Goal: Task Accomplishment & Management: Use online tool/utility

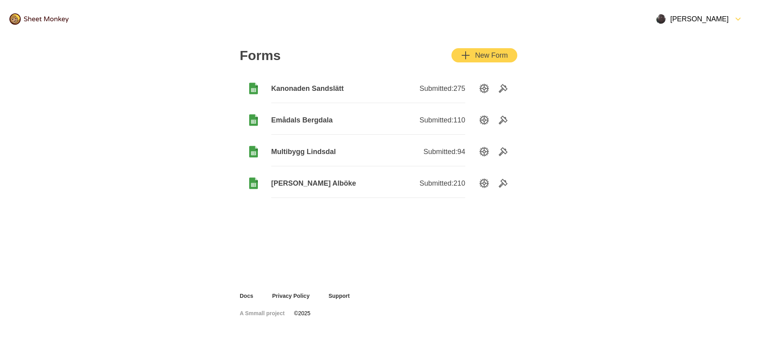
click at [318, 85] on span "Kanonaden Sandslätt" at bounding box center [319, 88] width 97 height 9
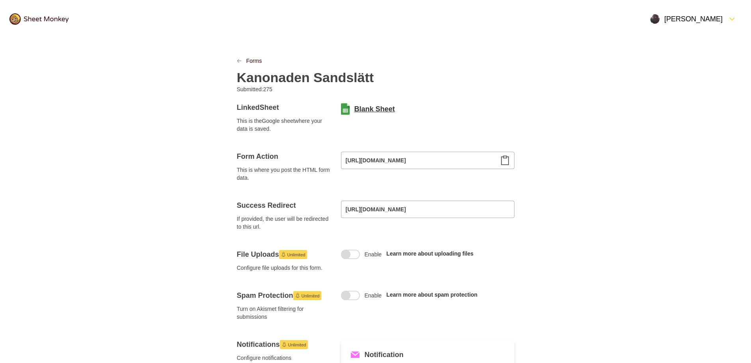
click at [378, 108] on link "Blank Sheet" at bounding box center [375, 108] width 41 height 9
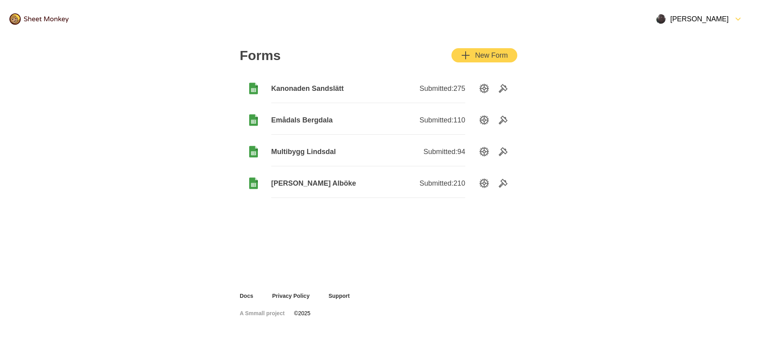
click at [304, 121] on span "Emådals Bergdala" at bounding box center [319, 119] width 97 height 9
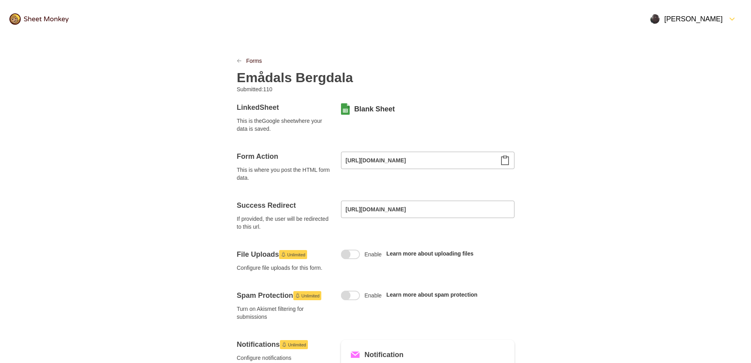
click at [346, 77] on h2 "Emådals Bergdala" at bounding box center [295, 77] width 116 height 16
drag, startPoint x: 351, startPoint y: 78, endPoint x: 216, endPoint y: 75, distance: 134.9
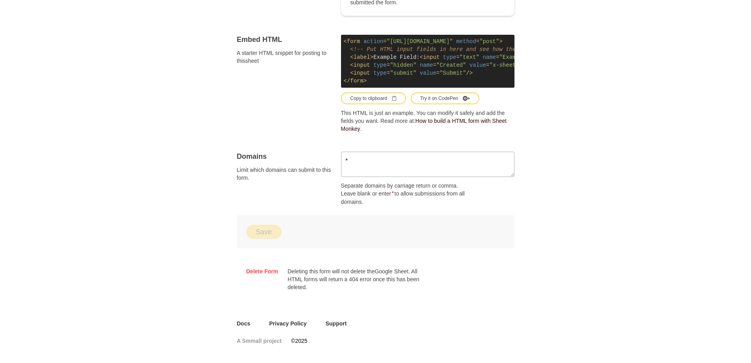
scroll to position [441, 0]
click at [266, 202] on div "Domains Limit which domains can submit to this form." at bounding box center [284, 178] width 95 height 54
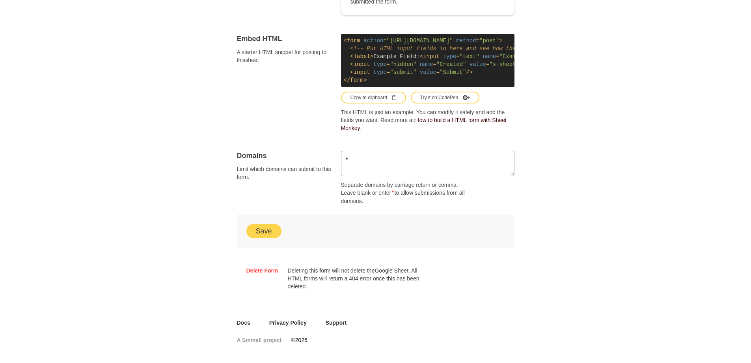
click at [269, 234] on button "Save" at bounding box center [264, 231] width 35 height 14
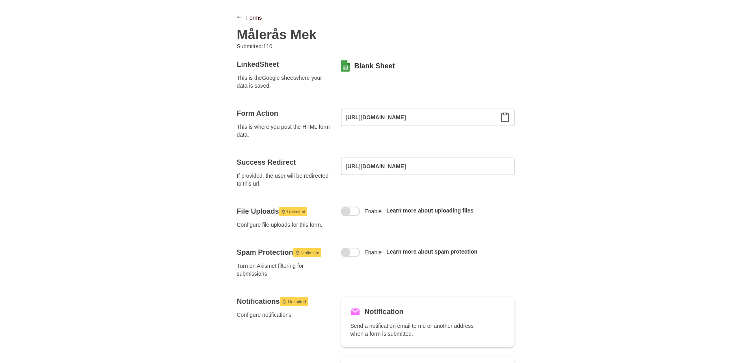
scroll to position [0, 0]
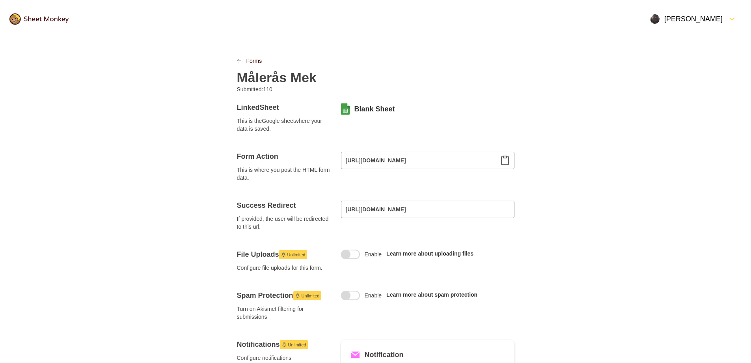
drag, startPoint x: 148, startPoint y: 49, endPoint x: 146, endPoint y: 44, distance: 5.0
drag, startPoint x: 146, startPoint y: 44, endPoint x: 77, endPoint y: 16, distance: 74.9
click at [77, 16] on div at bounding box center [39, 19] width 78 height 30
click at [252, 59] on link "Forms" at bounding box center [255, 61] width 16 height 8
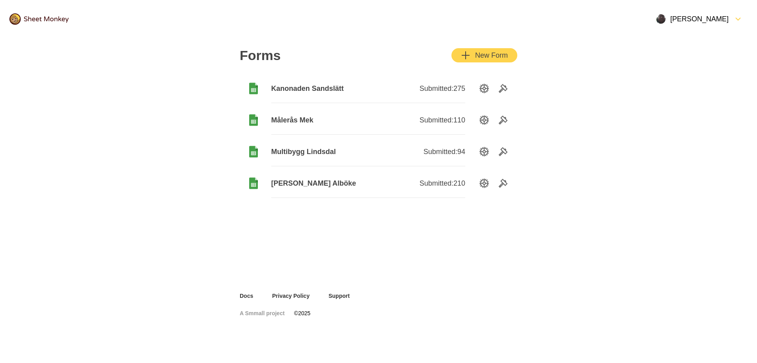
click at [297, 153] on span "Multibygg Lindsdal" at bounding box center [319, 151] width 97 height 9
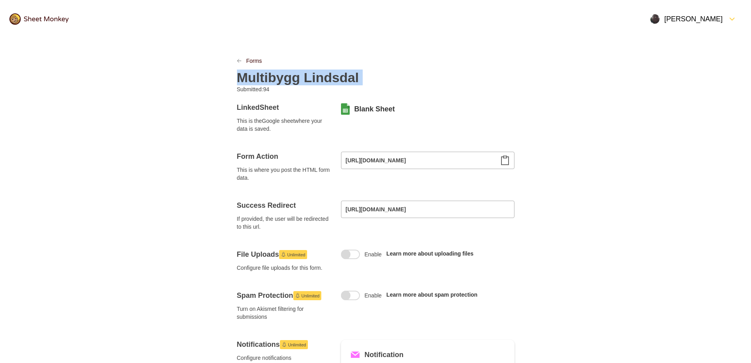
drag, startPoint x: 360, startPoint y: 75, endPoint x: 247, endPoint y: 81, distance: 113.0
click at [247, 81] on div "Multibygg Lindsdal" at bounding box center [376, 75] width 278 height 21
click at [358, 79] on h2 "Multibygg Lindsdal" at bounding box center [298, 77] width 122 height 16
click at [354, 77] on h2 "Multibygg Lindsdal" at bounding box center [298, 77] width 122 height 16
click at [486, 58] on div "Forms" at bounding box center [376, 61] width 278 height 8
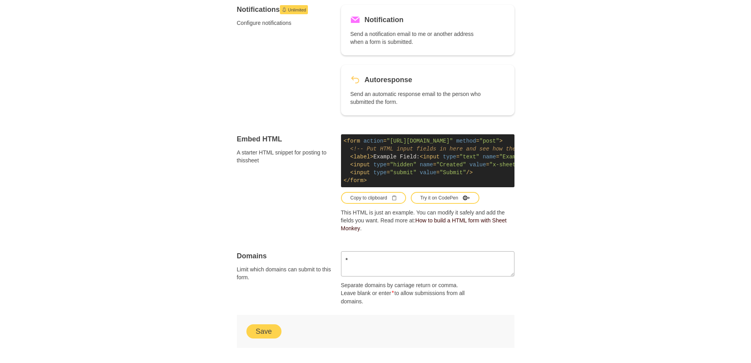
scroll to position [394, 0]
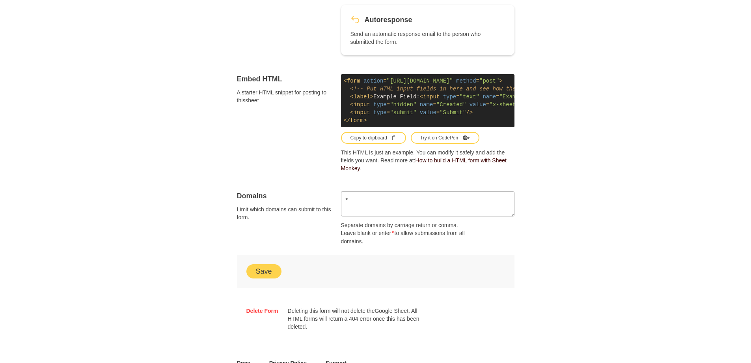
click at [264, 277] on button "Save" at bounding box center [264, 271] width 35 height 14
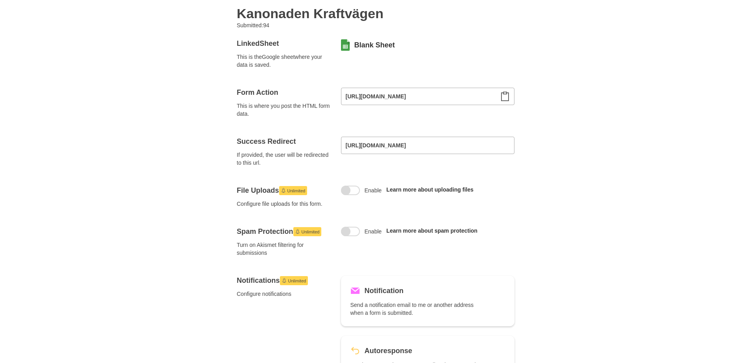
scroll to position [0, 0]
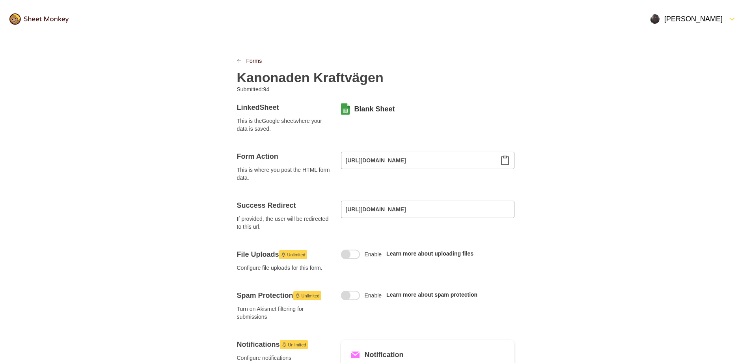
click at [372, 108] on link "Blank Sheet" at bounding box center [375, 108] width 41 height 9
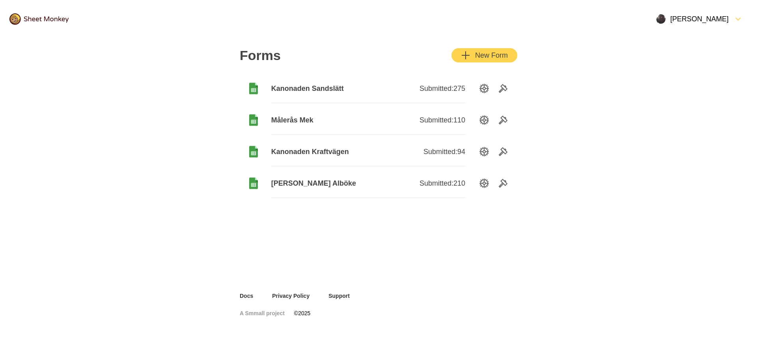
click at [302, 118] on span "Målerås Mek" at bounding box center [319, 119] width 97 height 9
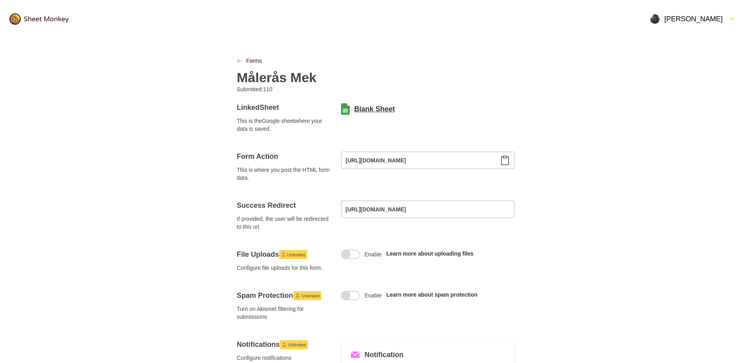
click at [363, 107] on link "Blank Sheet" at bounding box center [375, 108] width 41 height 9
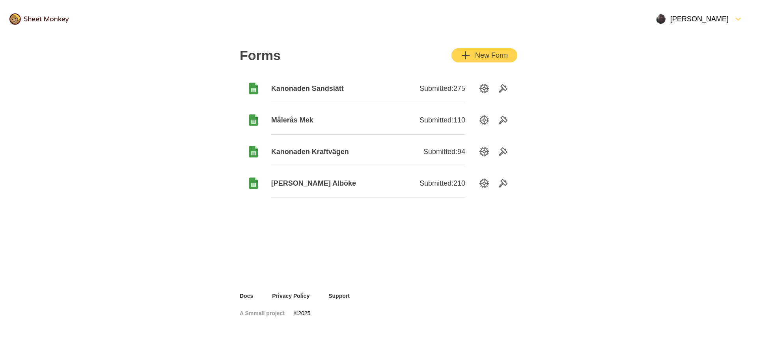
click at [308, 181] on span "[PERSON_NAME] Alböke" at bounding box center [319, 182] width 97 height 9
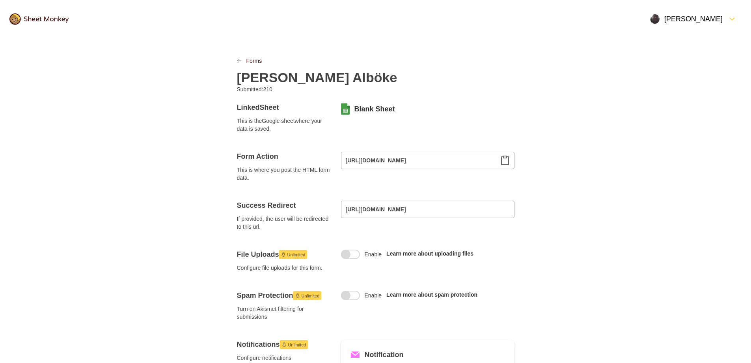
click at [377, 111] on link "Blank Sheet" at bounding box center [375, 108] width 41 height 9
